Goal: Complete application form

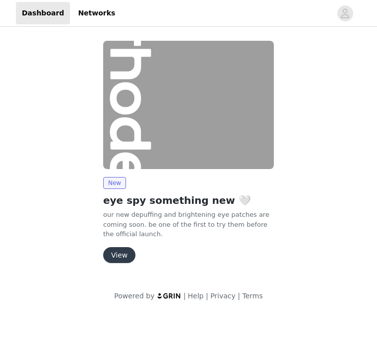
click at [122, 249] on button "View" at bounding box center [119, 255] width 32 height 16
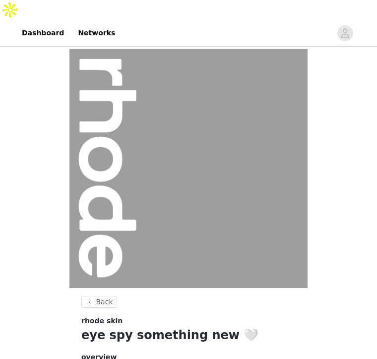
scroll to position [102, 0]
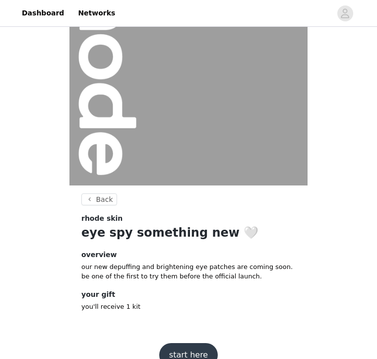
click at [189, 343] on button "start here" at bounding box center [188, 355] width 59 height 24
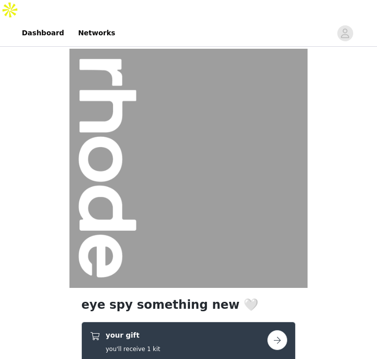
scroll to position [156, 0]
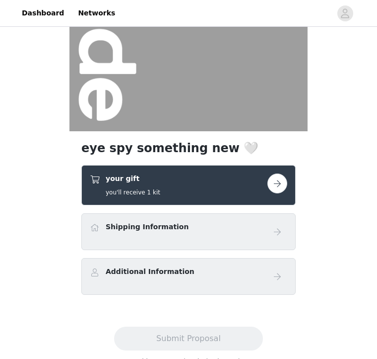
click at [280, 173] on button "button" at bounding box center [278, 183] width 20 height 20
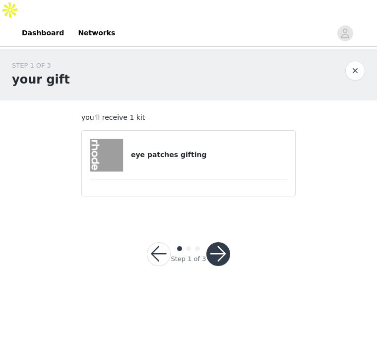
click at [164, 149] on h4 "eye patches gifting" at bounding box center [209, 154] width 156 height 10
click at [111, 139] on img at bounding box center [106, 155] width 33 height 33
click at [229, 242] on div at bounding box center [219, 254] width 24 height 24
click at [227, 242] on button "button" at bounding box center [219, 254] width 24 height 24
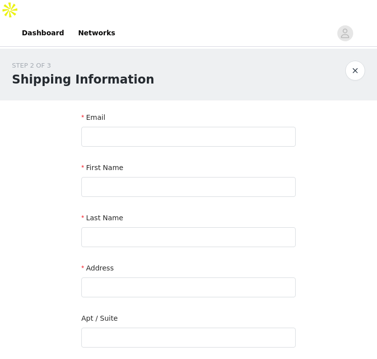
click at [154, 132] on form "Email First Name Last Name Address Apt / Suite Country City Postcode Phone Numb…" at bounding box center [188, 332] width 215 height 440
click at [152, 127] on input "text" at bounding box center [188, 137] width 215 height 20
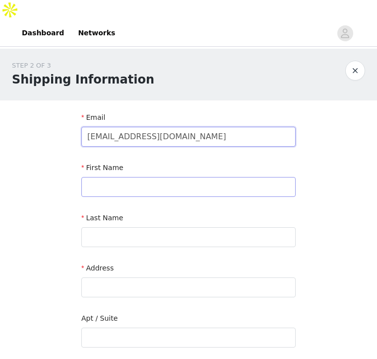
type input "[EMAIL_ADDRESS][DOMAIN_NAME]"
click at [123, 177] on input "text" at bounding box center [188, 187] width 215 height 20
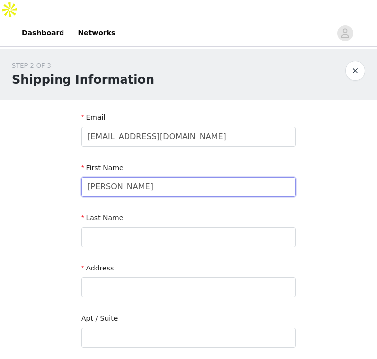
click at [137, 177] on input "[PERSON_NAME]" at bounding box center [188, 187] width 215 height 20
type input "[PERSON_NAME]"
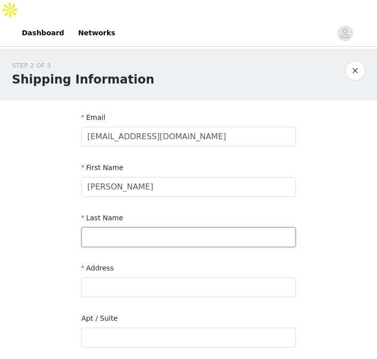
click at [109, 227] on input "text" at bounding box center [188, 237] width 215 height 20
paste input "Scarrott"
type input "Scarrott"
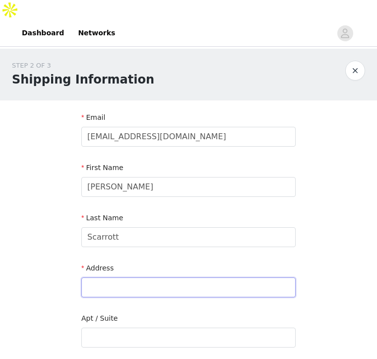
click at [122, 277] on input "text" at bounding box center [188, 287] width 215 height 20
paste input "[STREET_ADDRESS]"
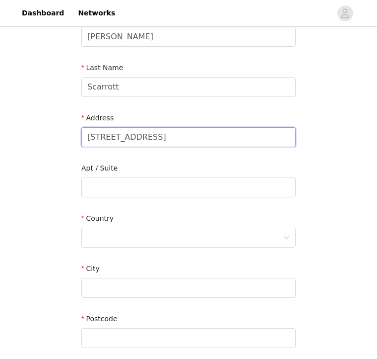
scroll to position [156, 0]
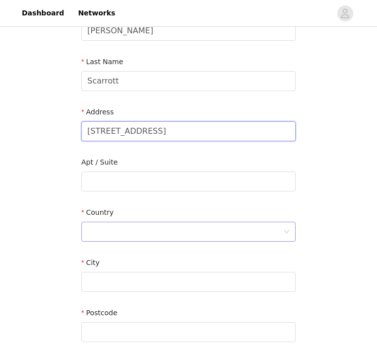
type input "[STREET_ADDRESS]"
click at [115, 222] on div at bounding box center [185, 231] width 196 height 19
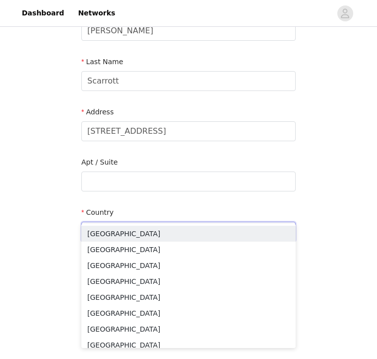
type input "U"
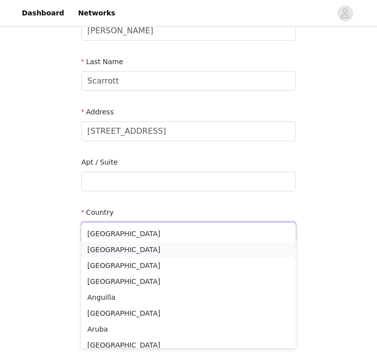
click at [119, 249] on li "[GEOGRAPHIC_DATA]" at bounding box center [188, 249] width 215 height 16
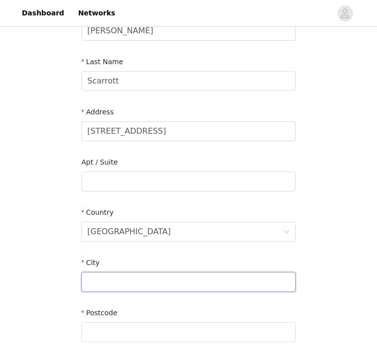
click at [116, 272] on input "text" at bounding box center [188, 282] width 215 height 20
type input "[GEOGRAPHIC_DATA]"
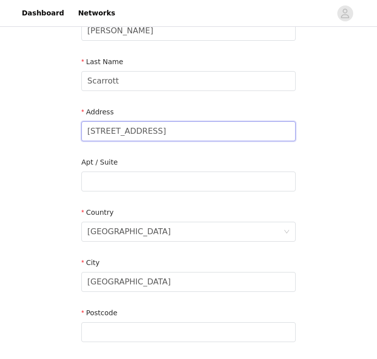
drag, startPoint x: 263, startPoint y: 112, endPoint x: 226, endPoint y: 112, distance: 37.2
click at [226, 121] on input "[STREET_ADDRESS]" at bounding box center [188, 131] width 215 height 20
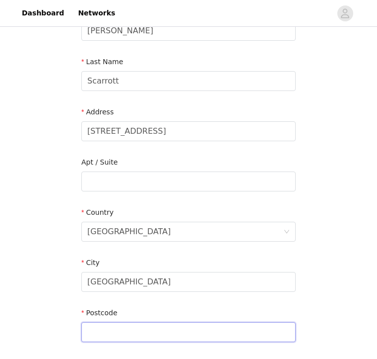
click at [111, 322] on input "text" at bounding box center [188, 332] width 215 height 20
paste input "W2 6AN"
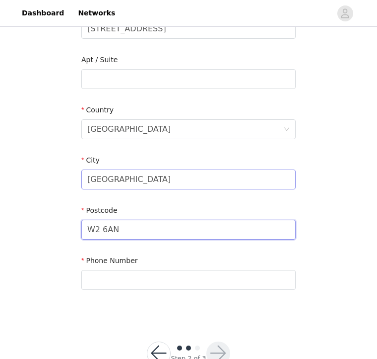
scroll to position [260, 0]
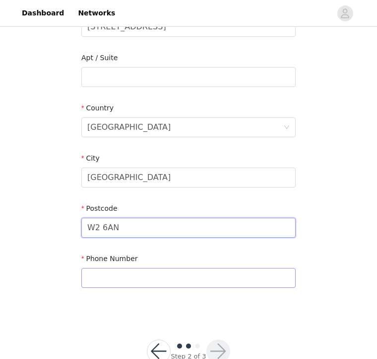
type input "W2 6AN"
click at [135, 268] on input "text" at bounding box center [188, 278] width 215 height 20
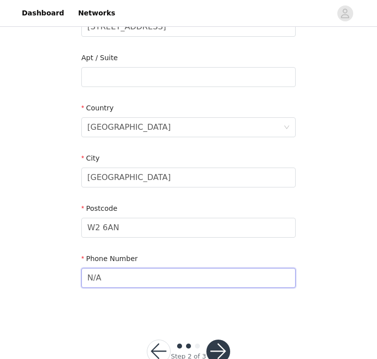
type input "N/A"
click at [219, 339] on button "button" at bounding box center [219, 351] width 24 height 24
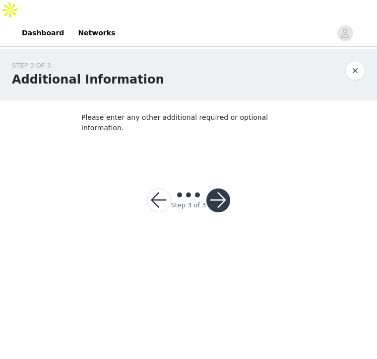
click at [220, 188] on button "button" at bounding box center [219, 200] width 24 height 24
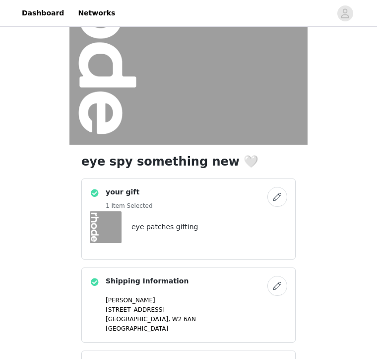
scroll to position [235, 0]
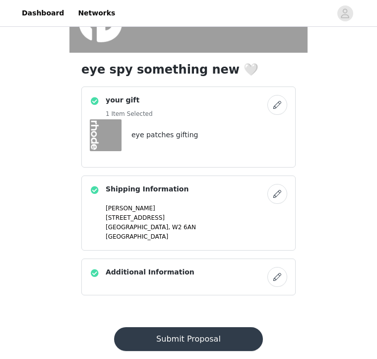
click at [219, 327] on button "Submit Proposal" at bounding box center [188, 339] width 148 height 24
